Goal: Download file/media

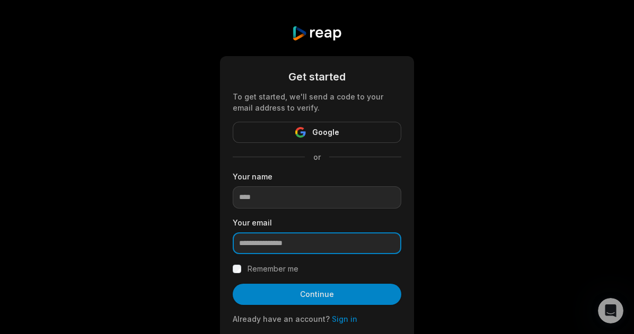
click at [276, 241] on input "email" at bounding box center [317, 244] width 169 height 22
paste input "**********"
type input "**********"
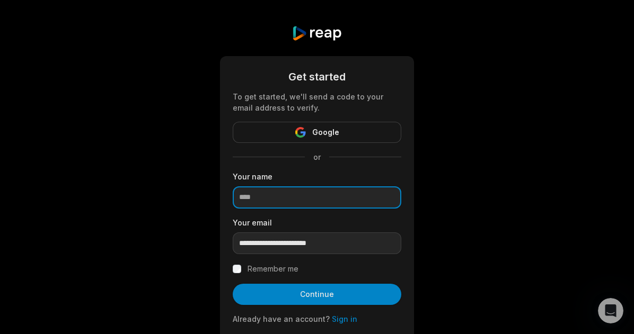
click at [273, 199] on input at bounding box center [317, 198] width 169 height 22
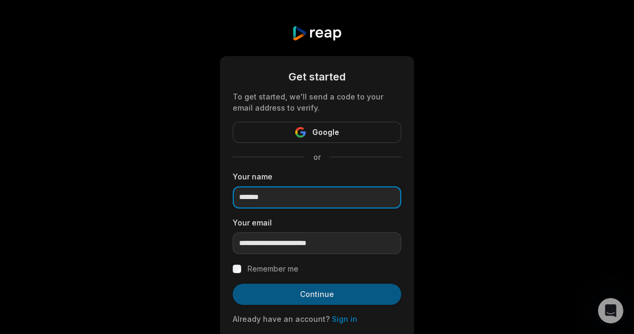
type input "*******"
click at [282, 290] on button "Continue" at bounding box center [317, 294] width 169 height 21
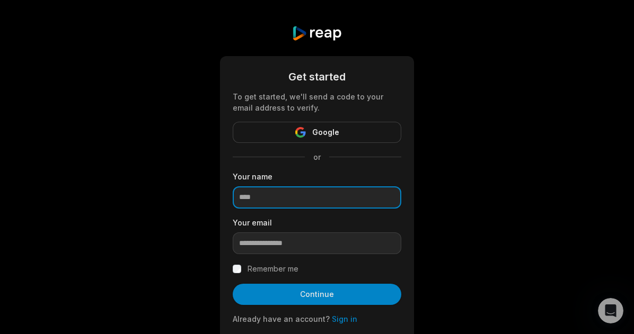
click at [315, 196] on input at bounding box center [317, 198] width 169 height 22
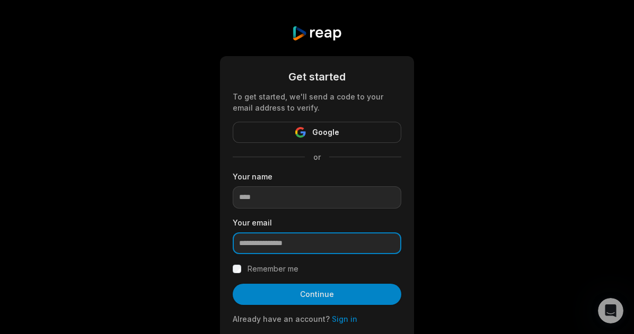
click at [265, 238] on input "email" at bounding box center [317, 244] width 169 height 22
paste input "**********"
type input "**********"
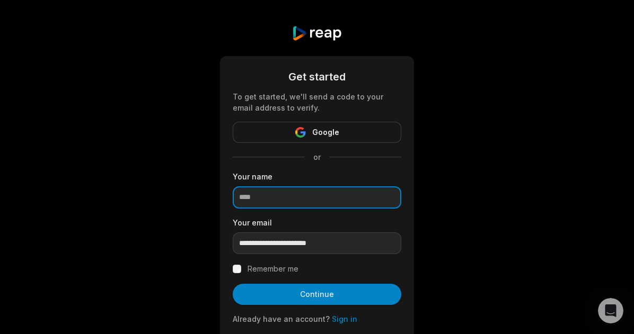
click at [296, 200] on input at bounding box center [317, 198] width 169 height 22
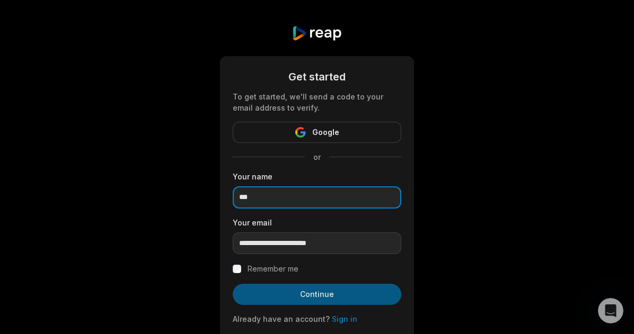
type input "***"
click at [251, 295] on button "Continue" at bounding box center [317, 294] width 169 height 21
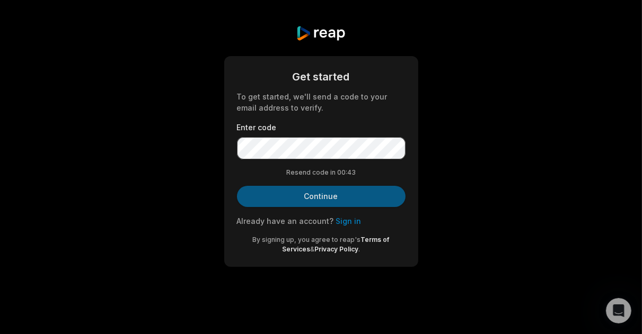
click at [312, 193] on button "Continue" at bounding box center [321, 196] width 169 height 21
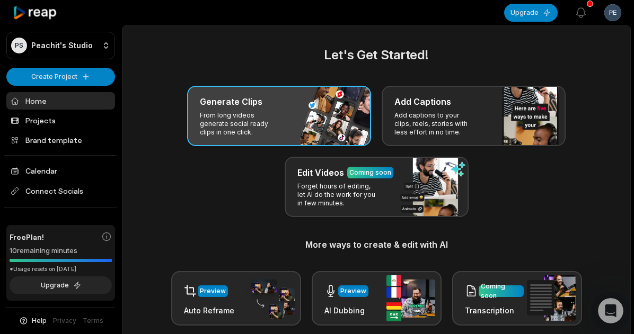
click at [247, 107] on h3 "Generate Clips" at bounding box center [231, 101] width 63 height 13
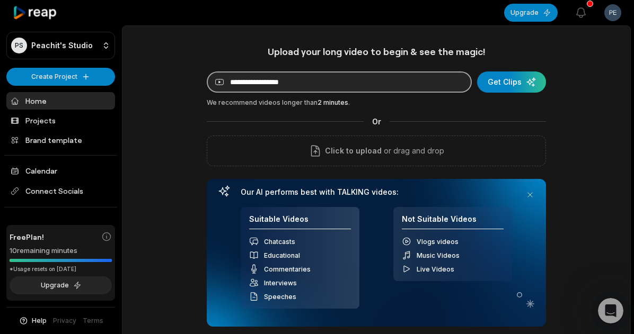
click at [277, 84] on input at bounding box center [339, 82] width 265 height 21
paste input "**********"
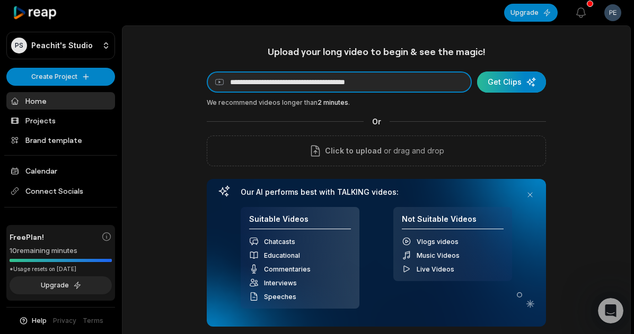
type input "**********"
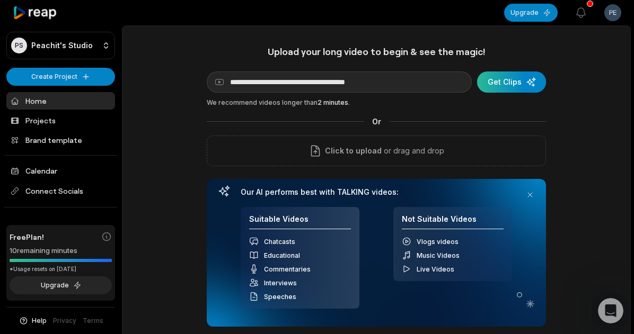
click at [504, 87] on div "submit" at bounding box center [511, 82] width 69 height 21
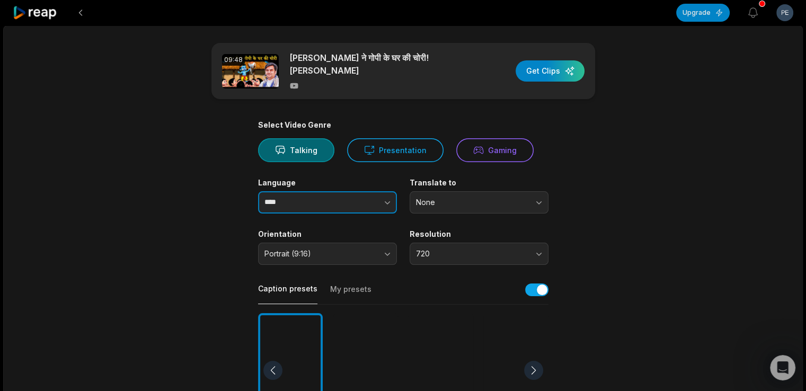
click at [383, 204] on icon "button" at bounding box center [387, 202] width 11 height 11
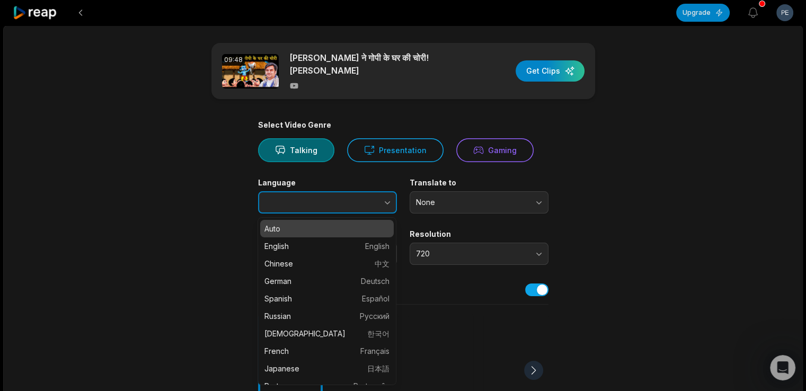
click at [383, 200] on icon "button" at bounding box center [387, 202] width 11 height 11
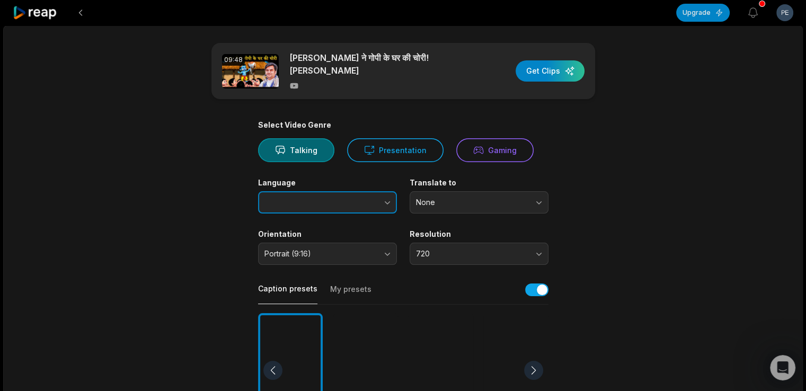
type input "****"
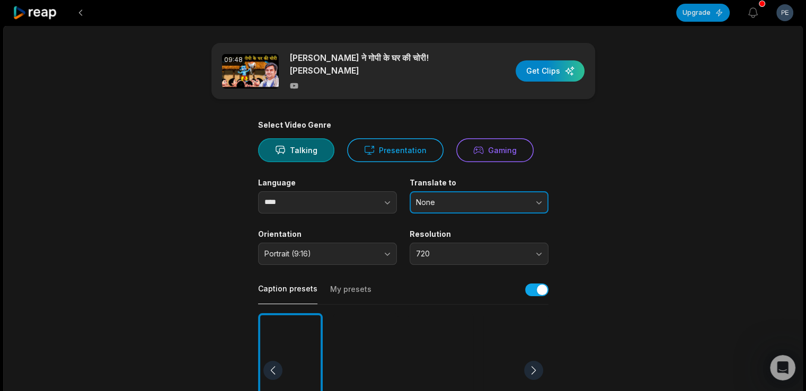
click at [443, 198] on span "None" at bounding box center [471, 203] width 111 height 10
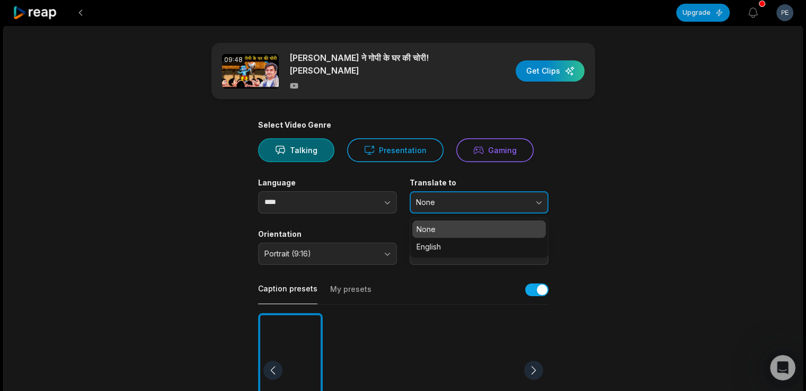
click at [443, 198] on span "None" at bounding box center [471, 203] width 111 height 10
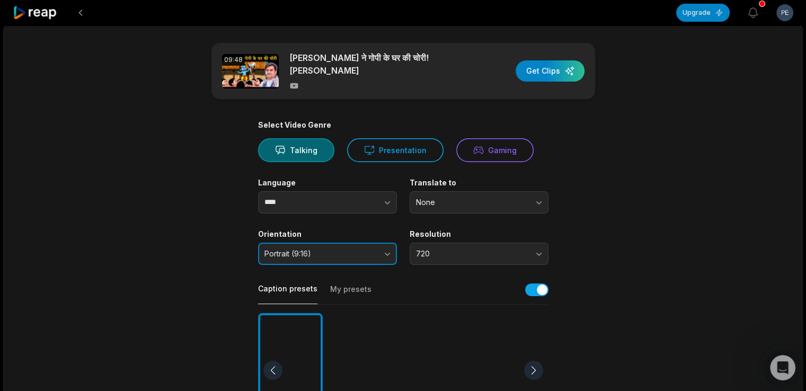
click at [349, 255] on span "Portrait (9:16)" at bounding box center [319, 254] width 111 height 10
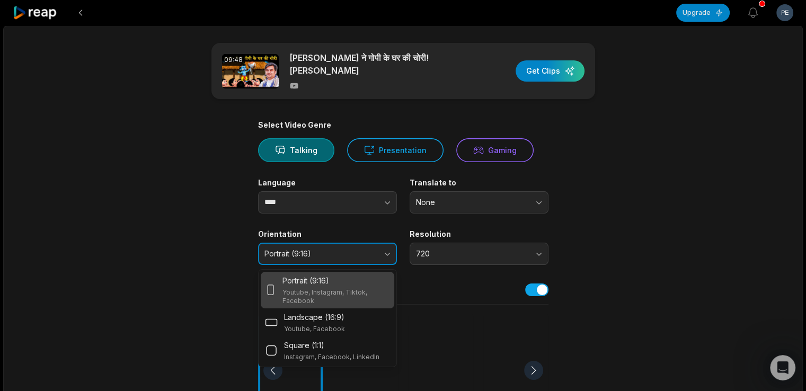
click at [349, 255] on span "Portrait (9:16)" at bounding box center [319, 254] width 111 height 10
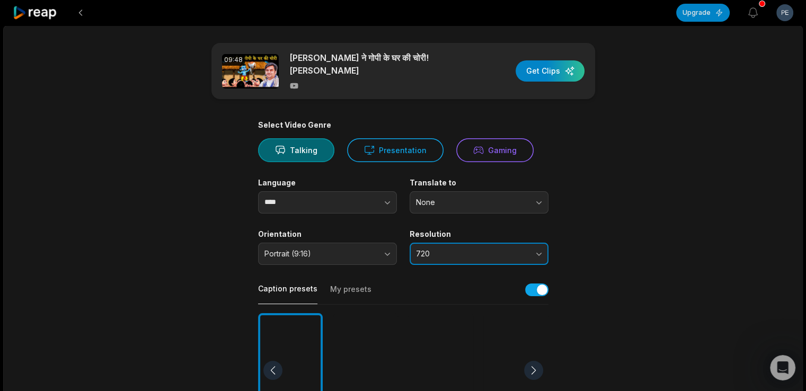
click at [523, 253] on span "720" at bounding box center [471, 254] width 111 height 10
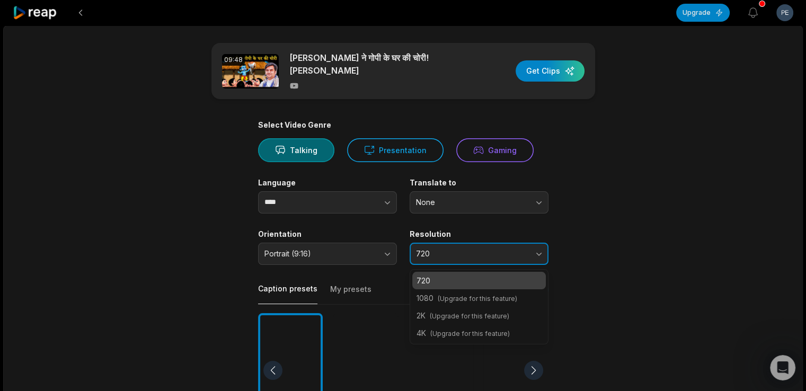
click at [523, 253] on span "720" at bounding box center [471, 254] width 111 height 10
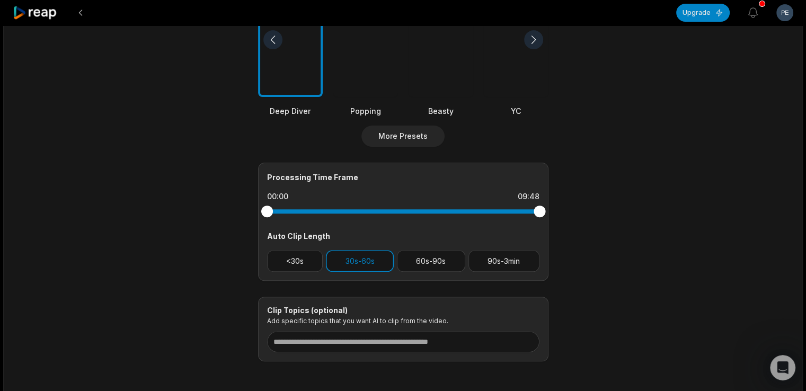
scroll to position [377, 0]
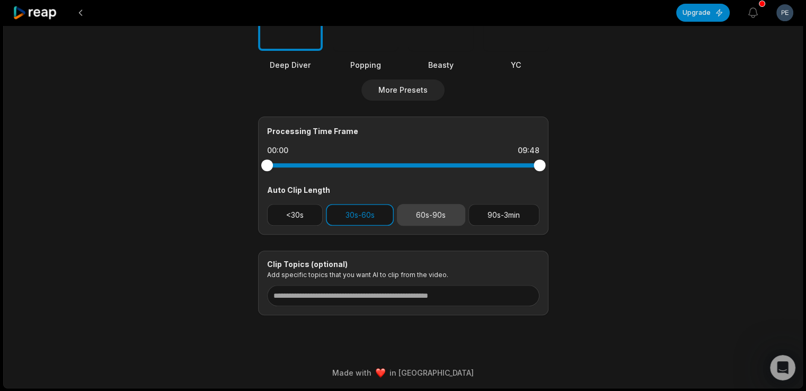
click at [424, 216] on button "60s-90s" at bounding box center [431, 215] width 68 height 22
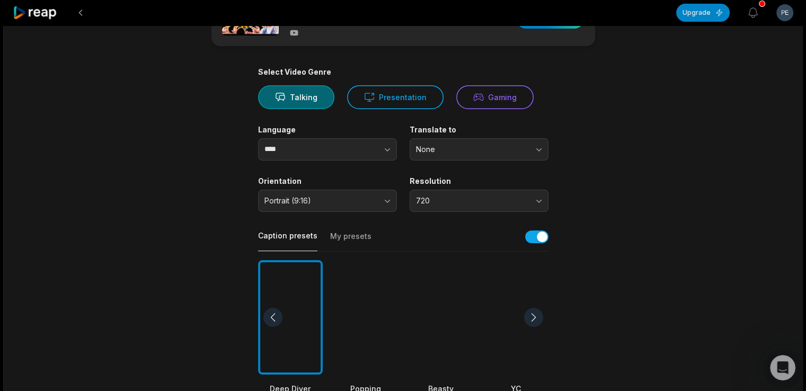
scroll to position [0, 0]
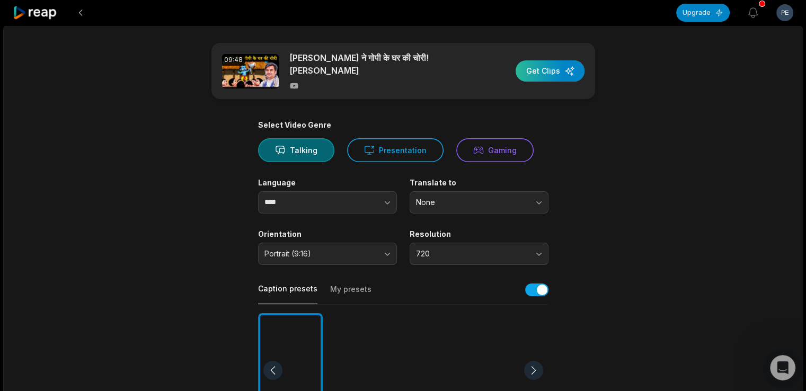
click at [561, 69] on div "button" at bounding box center [550, 70] width 69 height 21
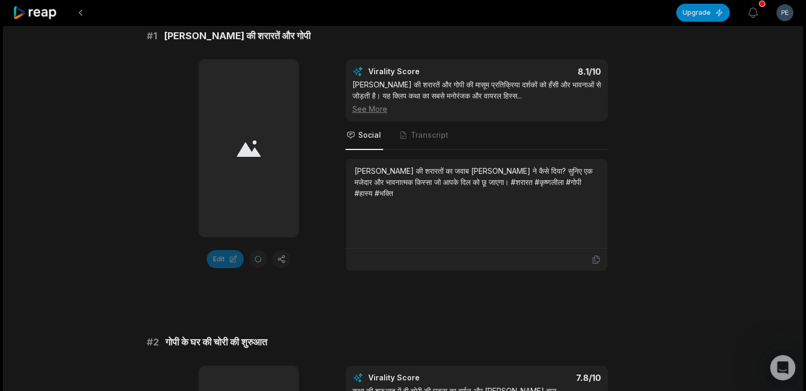
scroll to position [212, 0]
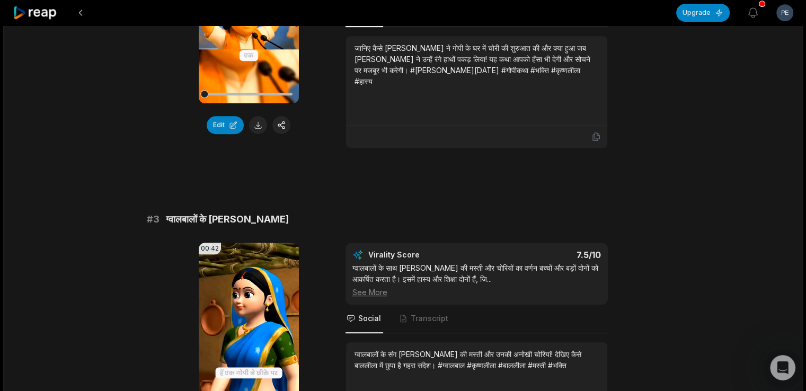
scroll to position [583, 0]
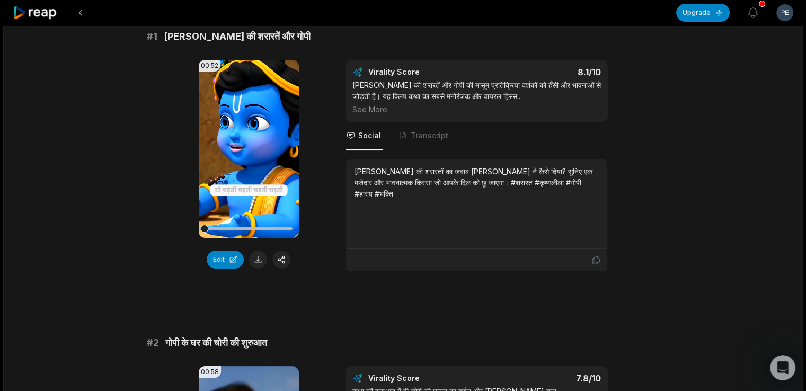
scroll to position [106, 0]
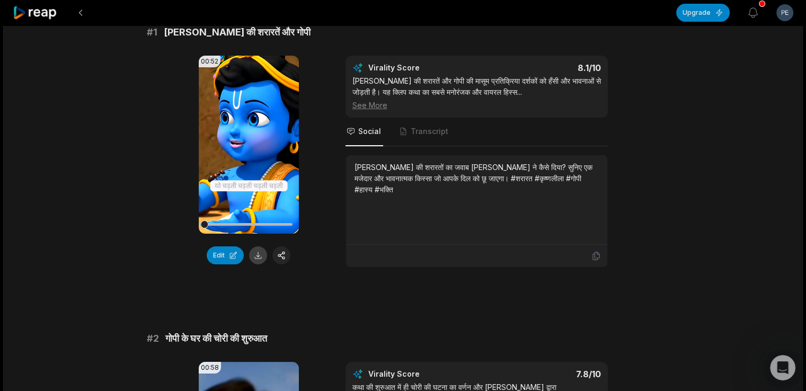
click at [256, 254] on button at bounding box center [258, 255] width 18 height 18
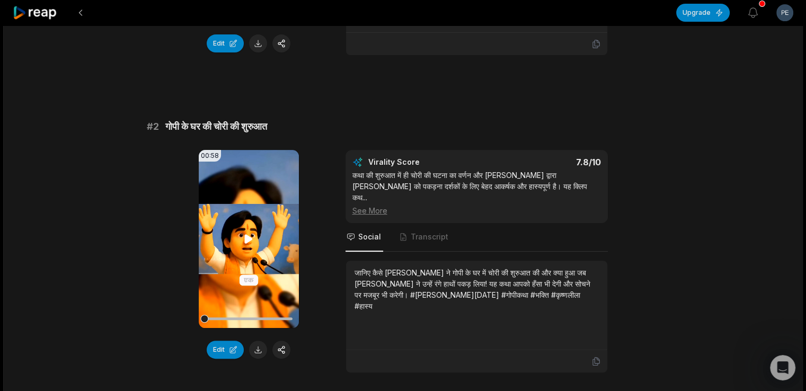
scroll to position [371, 0]
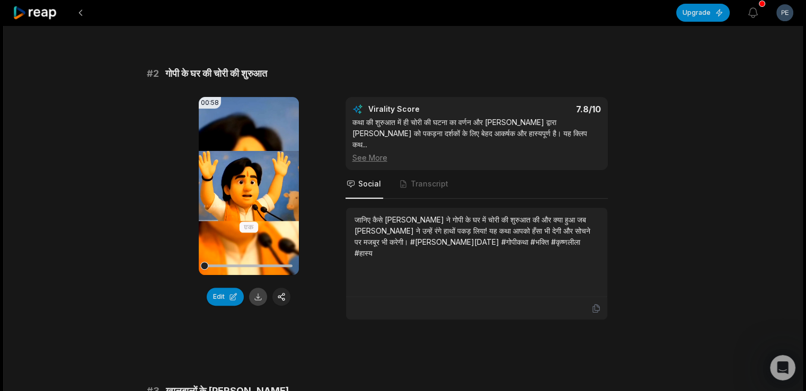
click at [259, 292] on button at bounding box center [258, 297] width 18 height 18
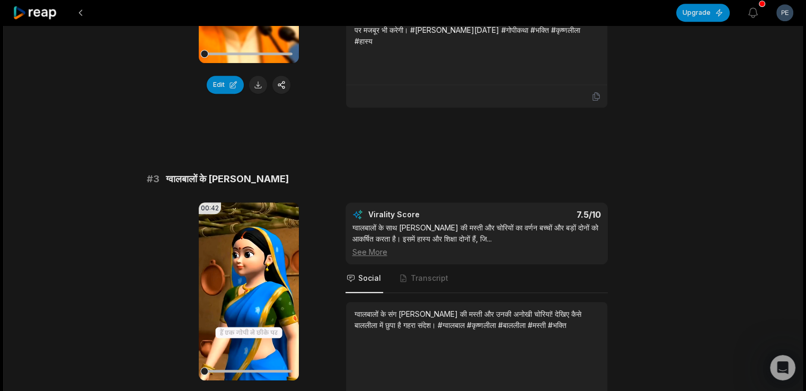
scroll to position [689, 0]
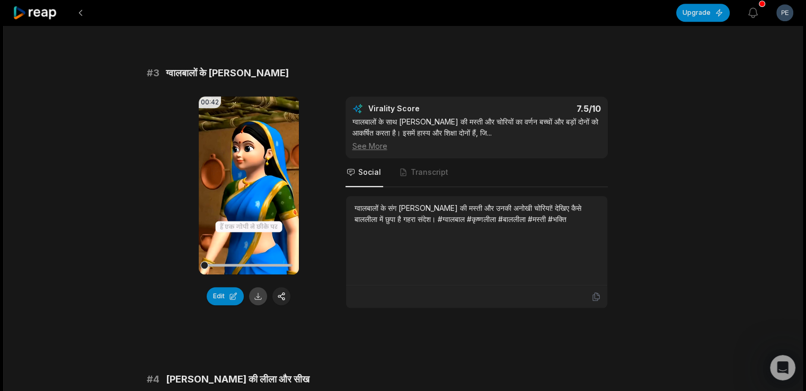
click at [260, 287] on button at bounding box center [258, 296] width 18 height 18
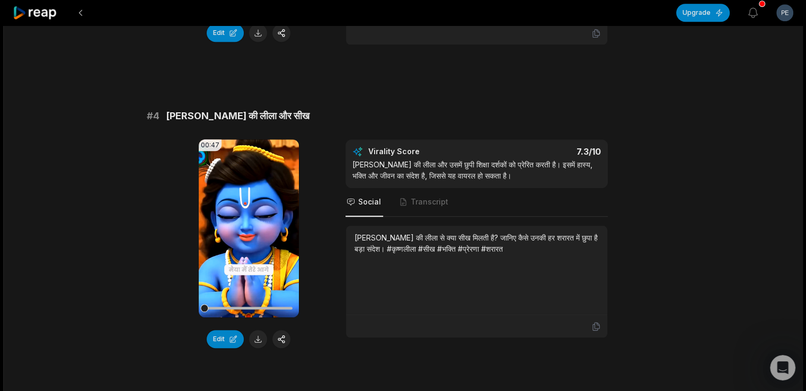
scroll to position [954, 0]
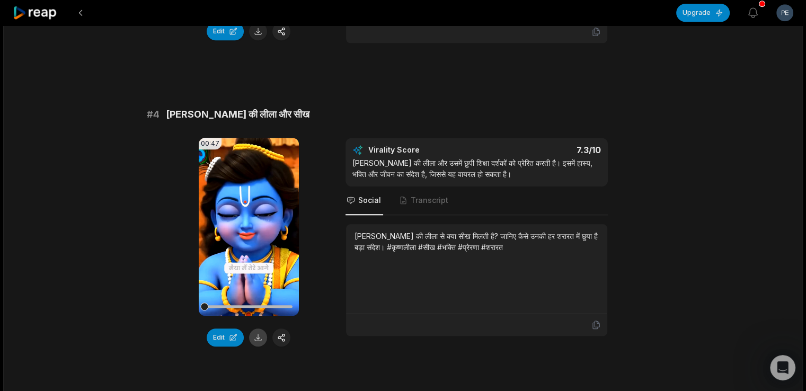
click at [261, 329] on button at bounding box center [258, 338] width 18 height 18
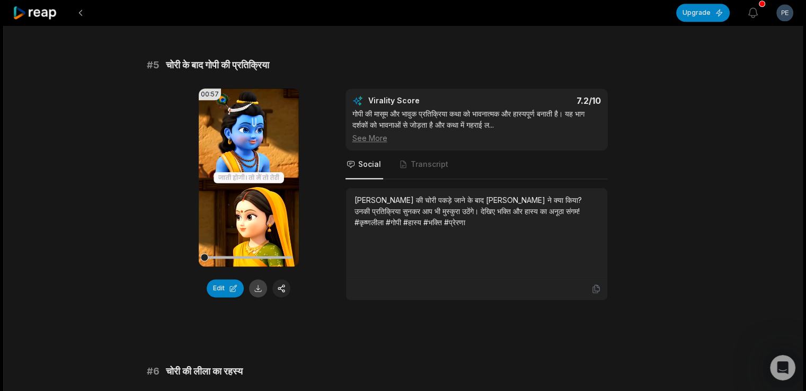
scroll to position [1325, 0]
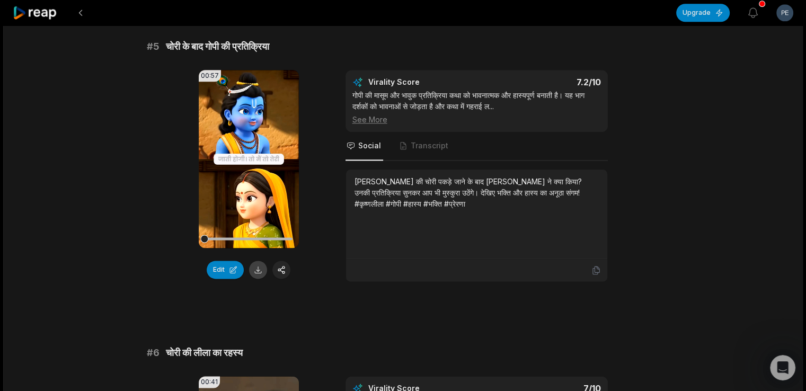
click at [261, 261] on button at bounding box center [258, 270] width 18 height 18
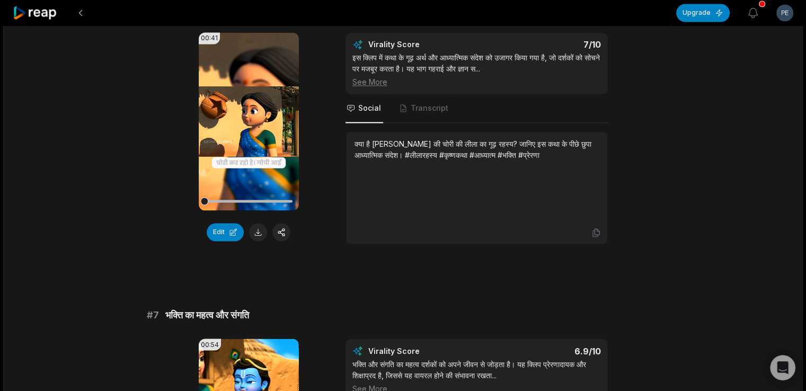
scroll to position [1696, 0]
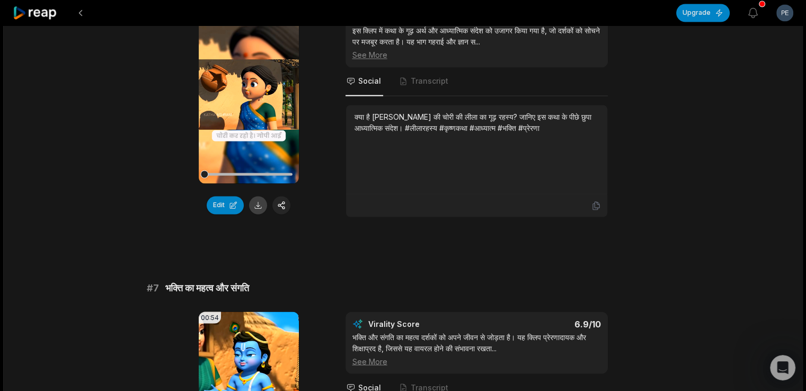
click at [255, 196] on button at bounding box center [258, 205] width 18 height 18
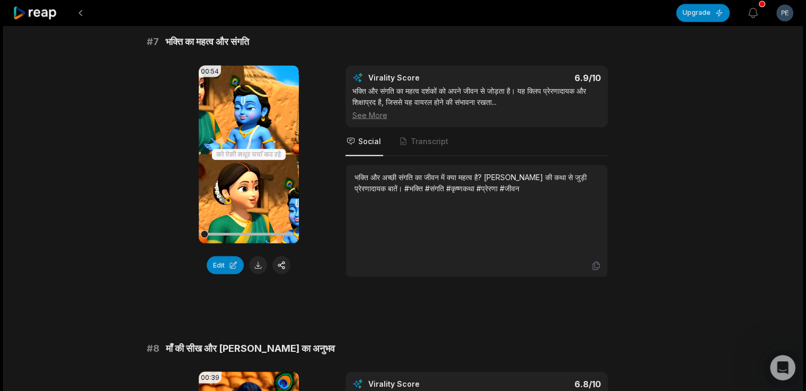
scroll to position [1961, 0]
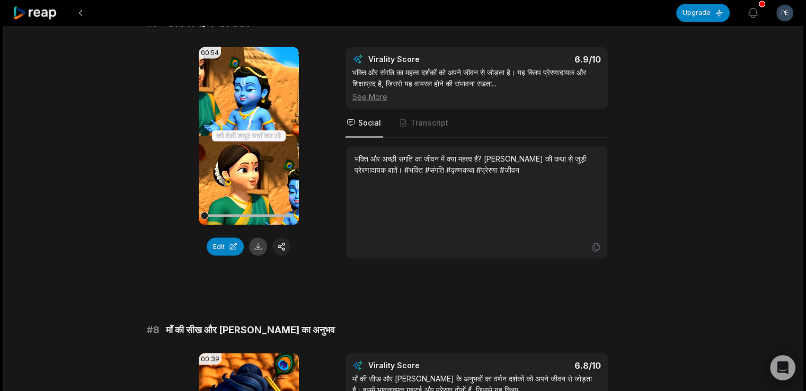
click at [260, 237] on button at bounding box center [258, 246] width 18 height 18
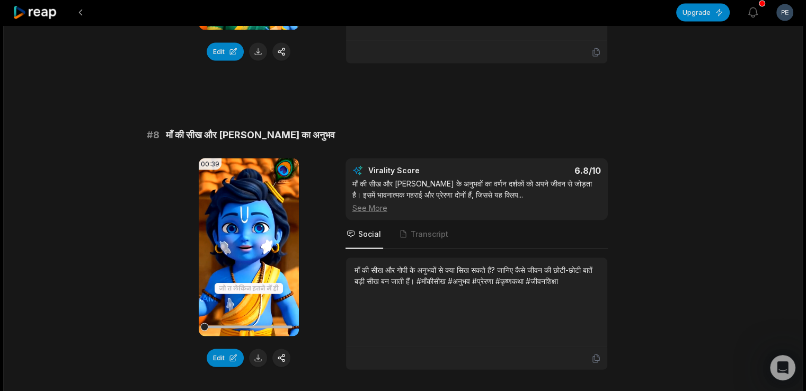
scroll to position [2226, 0]
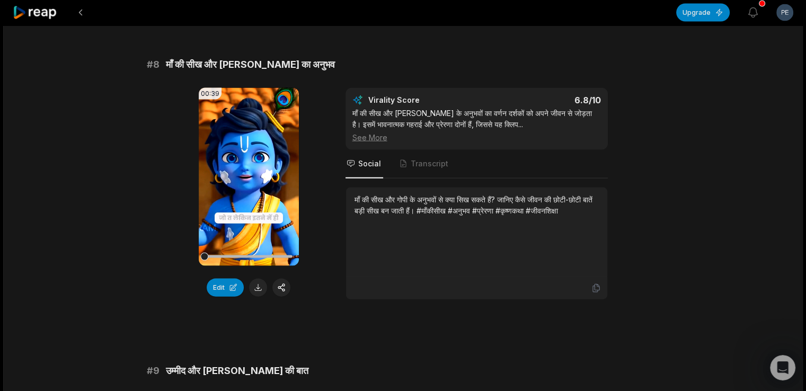
click at [258, 279] on button at bounding box center [258, 288] width 18 height 18
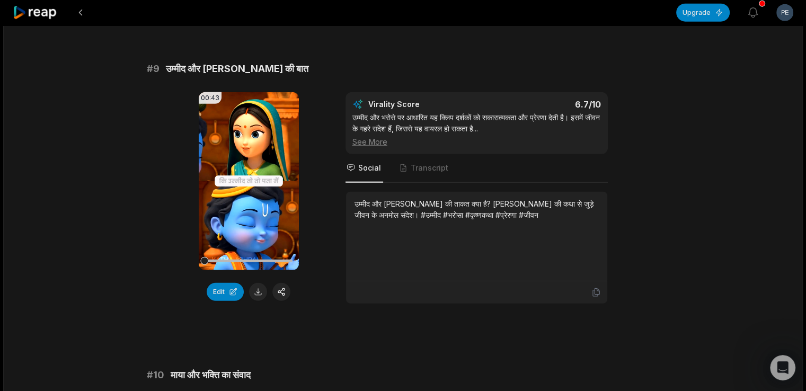
scroll to position [2544, 0]
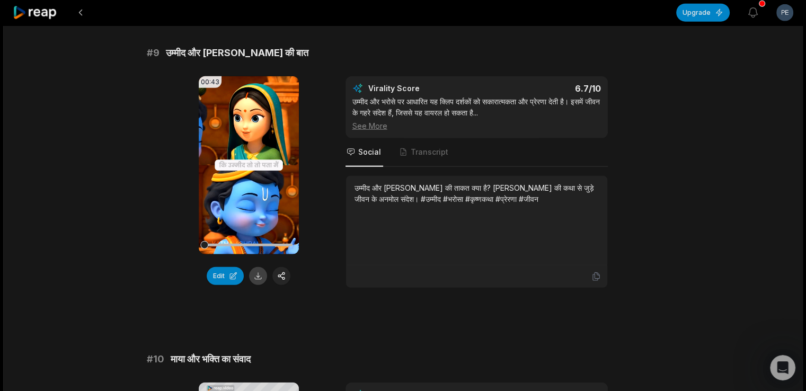
click at [256, 267] on button at bounding box center [258, 276] width 18 height 18
click at [254, 267] on button at bounding box center [258, 276] width 18 height 18
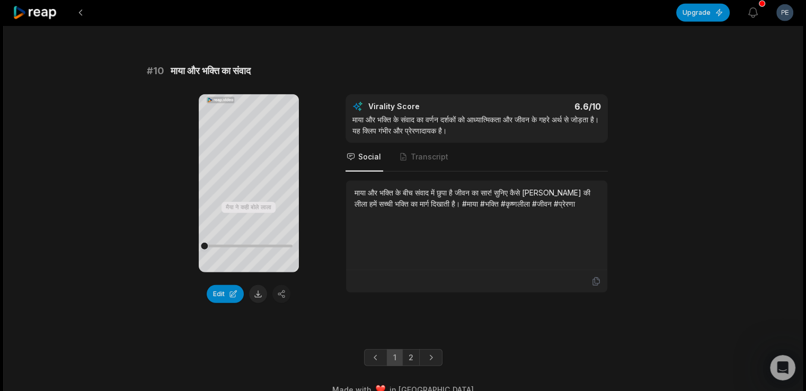
scroll to position [2832, 0]
click at [259, 285] on button at bounding box center [258, 294] width 18 height 18
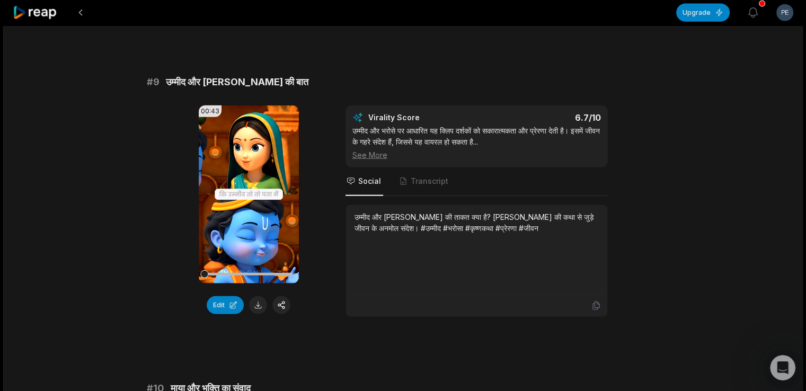
click at [329, 224] on div "00:43 Your browser does not support mp4 format. Edit Virality Score 6.7 /10 उम्…" at bounding box center [403, 211] width 513 height 212
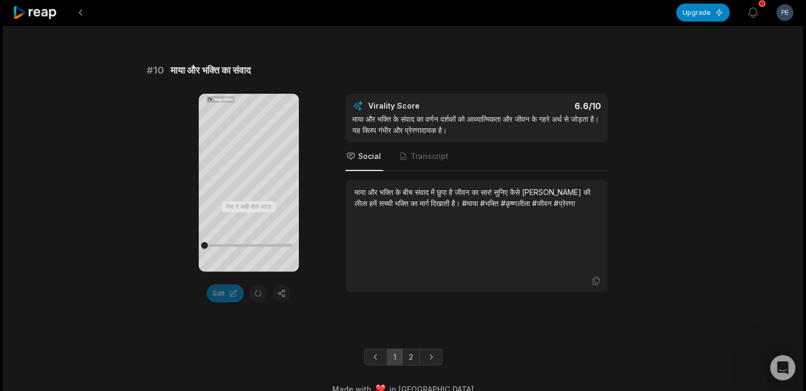
click at [332, 206] on div "Your browser does not support mp4 format. मैया ने कही बोले लाला तू बहुत उधम मचा…" at bounding box center [403, 198] width 513 height 209
click at [330, 209] on div "Your browser does not support mp4 format. मैया ने कही बोले लाला तू बहुत उधम मचा…" at bounding box center [403, 198] width 513 height 209
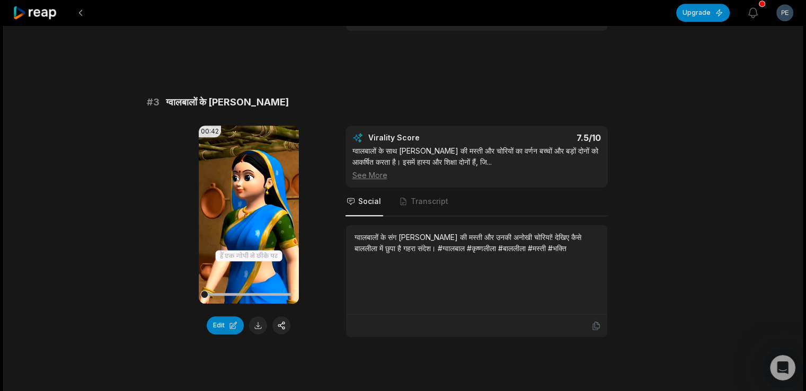
scroll to position [448, 0]
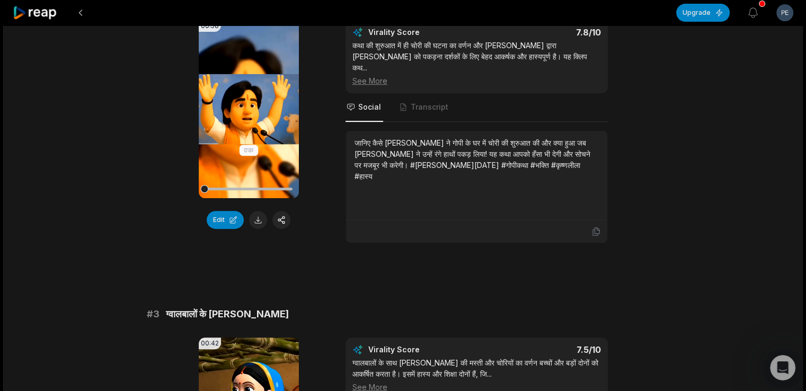
click at [328, 224] on div "00:58 Your browser does not support mp4 format. Edit Virality Score 7.8 /10 कथा…" at bounding box center [403, 131] width 513 height 223
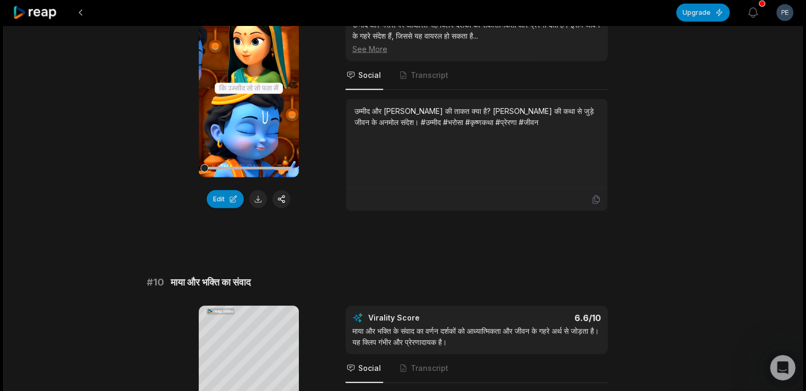
scroll to position [2832, 0]
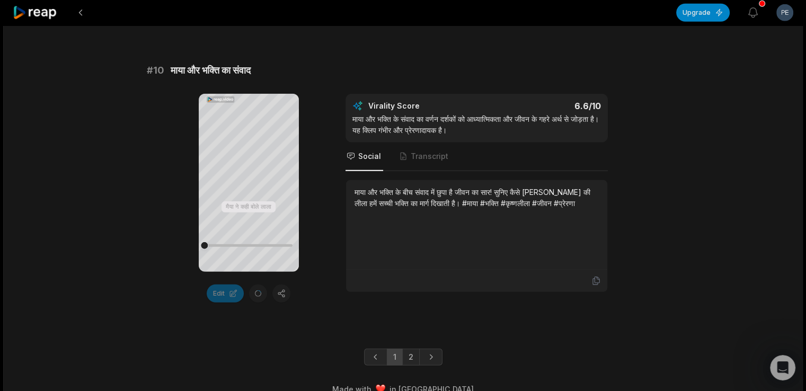
click at [326, 234] on div "Your browser does not support mp4 format. मैया ने कही बोले लाला तू बहुत उधम मचा…" at bounding box center [403, 198] width 513 height 209
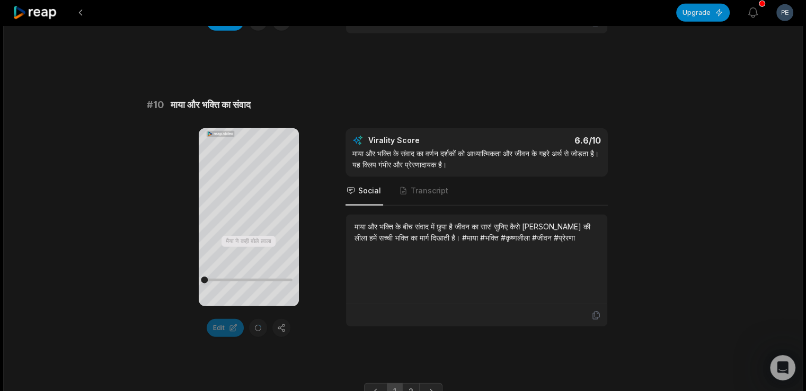
scroll to position [2726, 0]
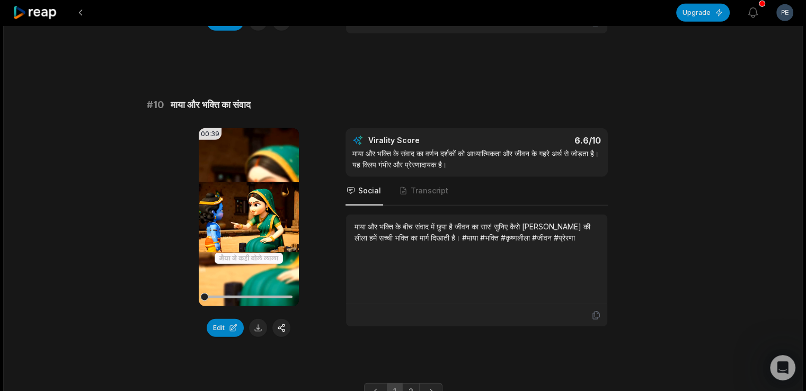
scroll to position [2832, 0]
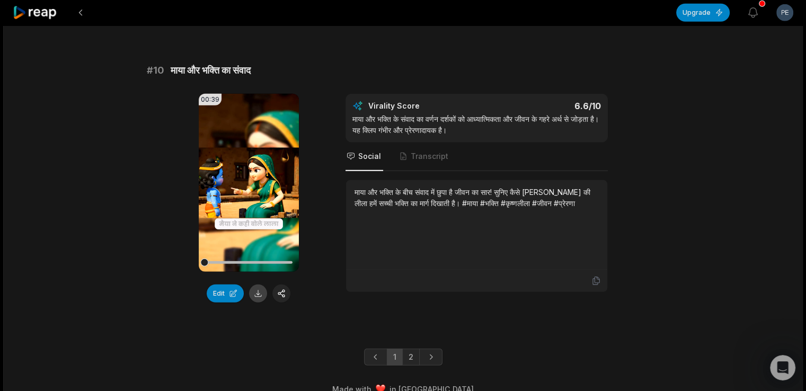
click at [259, 285] on button at bounding box center [258, 294] width 18 height 18
click at [336, 191] on div "00:39 Your browser does not support mp4 format. Edit Virality Score 6.6 /10 माय…" at bounding box center [403, 198] width 513 height 209
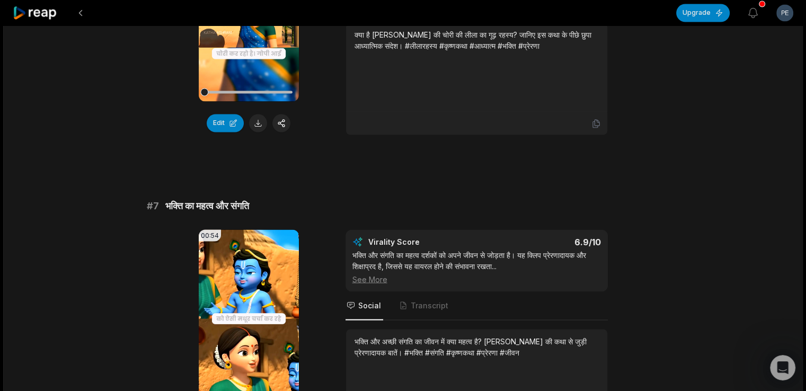
scroll to position [1908, 0]
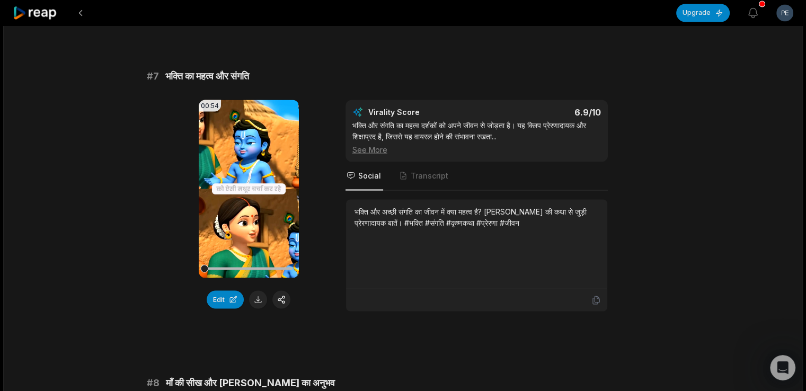
scroll to position [1908, 0]
